Goal: Task Accomplishment & Management: Use online tool/utility

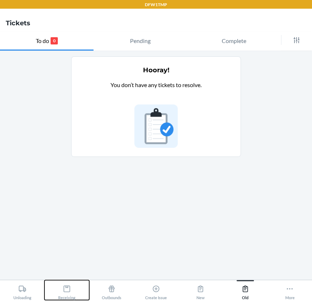
click at [71, 291] on div "Receiving" at bounding box center [66, 290] width 17 height 18
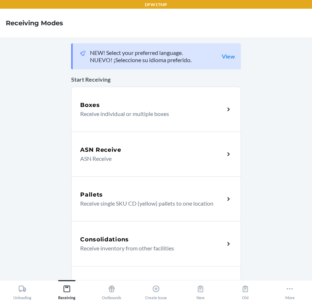
click at [167, 108] on div "Boxes" at bounding box center [152, 105] width 144 height 9
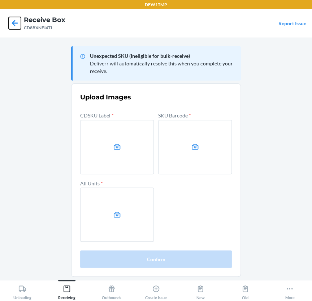
click at [13, 24] on icon at bounding box center [15, 23] width 6 height 6
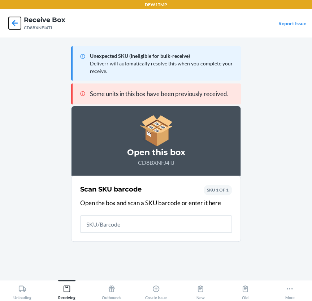
click at [17, 26] on icon at bounding box center [15, 23] width 12 height 12
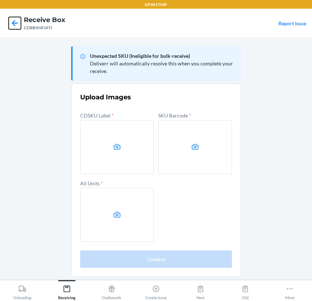
click at [12, 19] on icon at bounding box center [15, 23] width 12 height 12
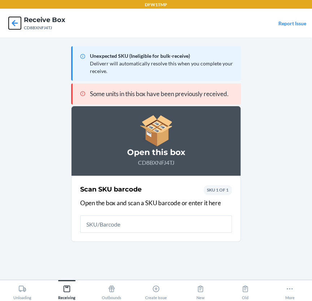
click at [16, 22] on icon at bounding box center [15, 23] width 12 height 12
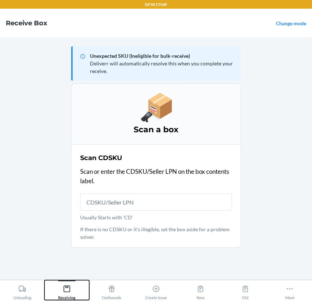
click at [75, 294] on button "Receiving" at bounding box center [66, 290] width 44 height 20
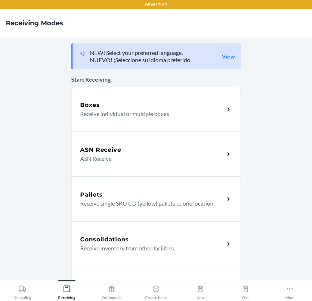
click at [150, 153] on div "ASN Receive" at bounding box center [152, 149] width 144 height 9
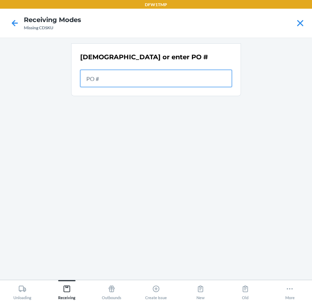
click at [136, 77] on input "text" at bounding box center [156, 78] width 152 height 17
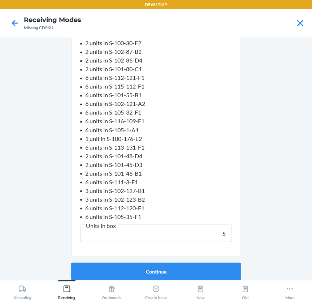
scroll to position [340, 0]
type input "5"
click at [71, 262] on button "Continue" at bounding box center [156, 270] width 170 height 17
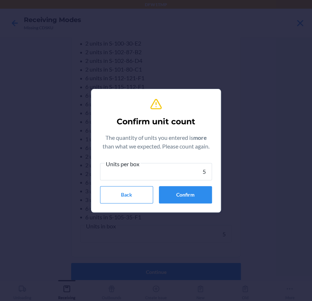
type input "5"
click at [201, 196] on button "Confirm" at bounding box center [185, 194] width 53 height 17
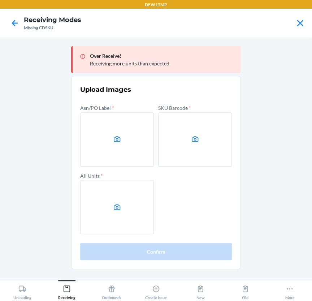
click at [31, 13] on nav "Receiving Modes Missing CDSKU" at bounding box center [156, 23] width 312 height 29
drag, startPoint x: 31, startPoint y: 13, endPoint x: 14, endPoint y: 22, distance: 19.2
click at [14, 22] on icon at bounding box center [15, 23] width 6 height 6
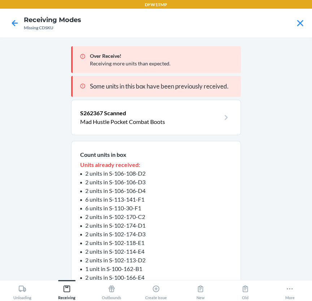
scroll to position [372, 0]
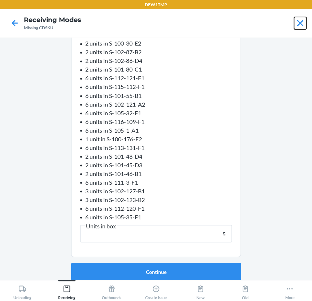
click at [303, 22] on icon at bounding box center [300, 23] width 12 height 12
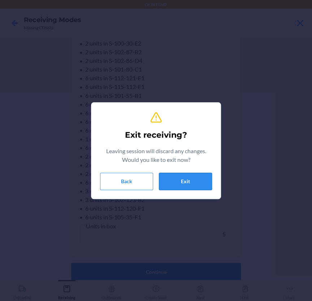
click at [188, 189] on button "Exit" at bounding box center [185, 180] width 53 height 17
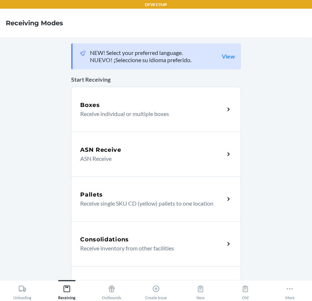
drag, startPoint x: 91, startPoint y: 251, endPoint x: 110, endPoint y: 131, distance: 121.9
click at [182, 158] on p "ASN Receive" at bounding box center [149, 158] width 138 height 9
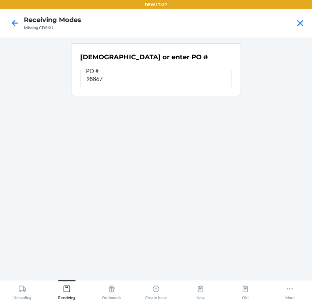
type input "988679"
click at [177, 88] on div "[DEMOGRAPHIC_DATA] or enter PO #" at bounding box center [156, 69] width 152 height 39
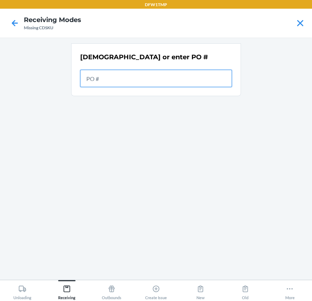
click at [170, 80] on input "text" at bounding box center [156, 78] width 152 height 17
click at [219, 79] on input "text" at bounding box center [156, 78] width 152 height 17
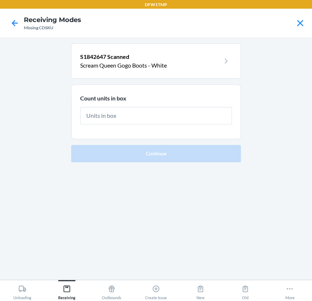
type input "6"
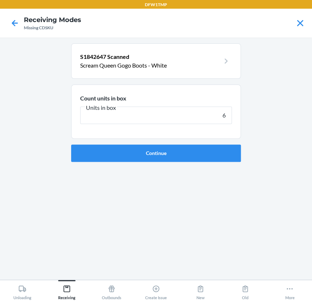
click button "Continue" at bounding box center [156, 152] width 170 height 17
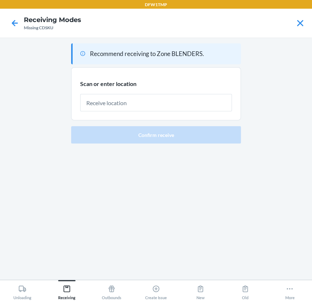
drag, startPoint x: 270, startPoint y: 235, endPoint x: 110, endPoint y: 293, distance: 170.7
drag, startPoint x: 284, startPoint y: 122, endPoint x: 26, endPoint y: 221, distance: 276.7
click at [284, 122] on main "Recommend receiving to Zone BLENDERS. Scan or enter location [GEOGRAPHIC_DATA] …" at bounding box center [156, 159] width 312 height 242
click at [15, 18] on icon at bounding box center [15, 23] width 12 height 12
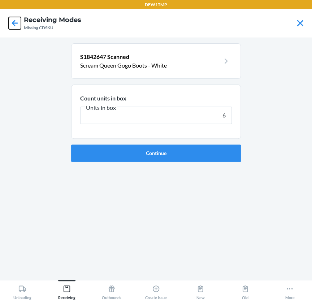
click at [15, 18] on icon at bounding box center [15, 23] width 12 height 12
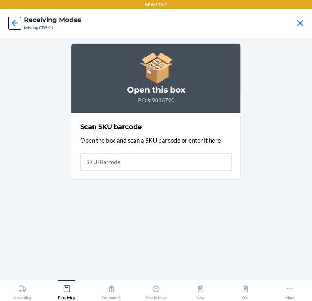
click at [10, 24] on icon at bounding box center [15, 23] width 12 height 12
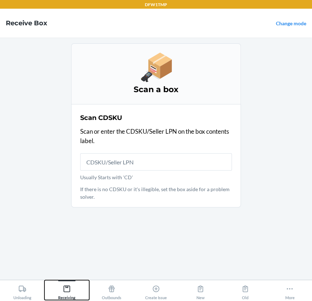
click at [63, 292] on icon at bounding box center [67, 288] width 8 height 8
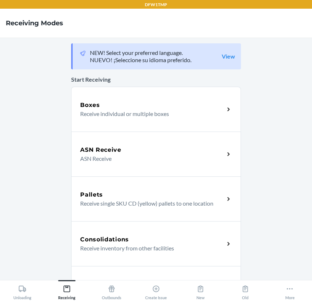
click at [119, 150] on div "ASN Receive" at bounding box center [152, 149] width 144 height 9
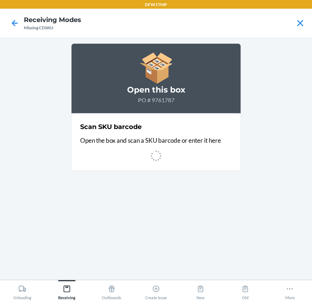
scroll to position [375, 0]
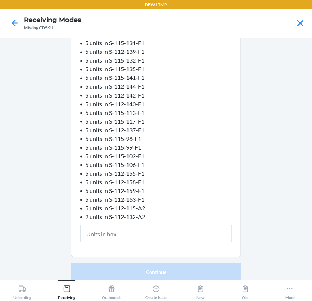
click at [193, 70] on li "5 units in S-115-135-F1" at bounding box center [156, 69] width 152 height 9
